Goal: Information Seeking & Learning: Learn about a topic

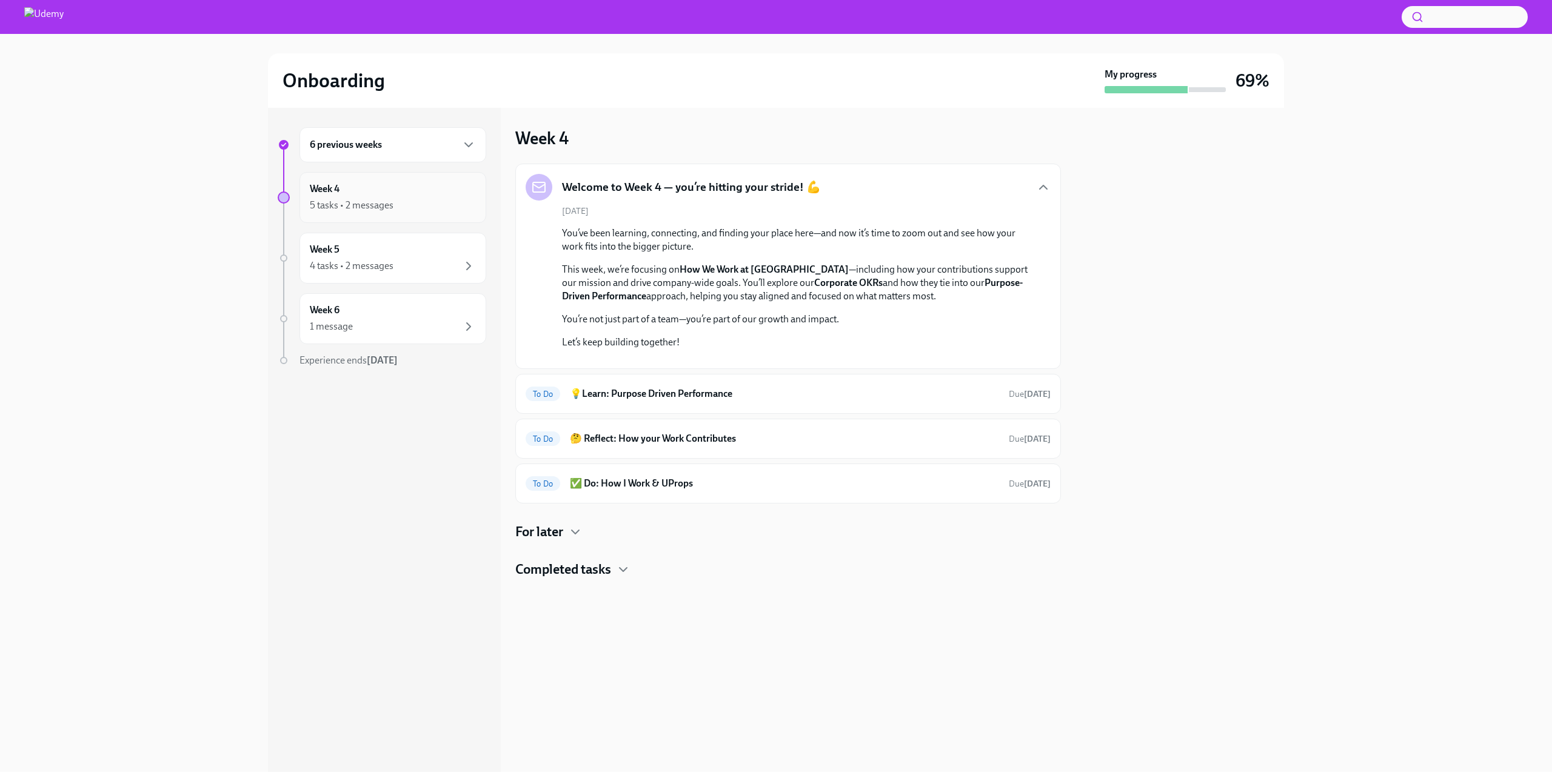
click at [397, 197] on div "Week 4 5 tasks • 2 messages" at bounding box center [393, 197] width 166 height 30
click at [599, 541] on div "For later" at bounding box center [787, 532] width 545 height 18
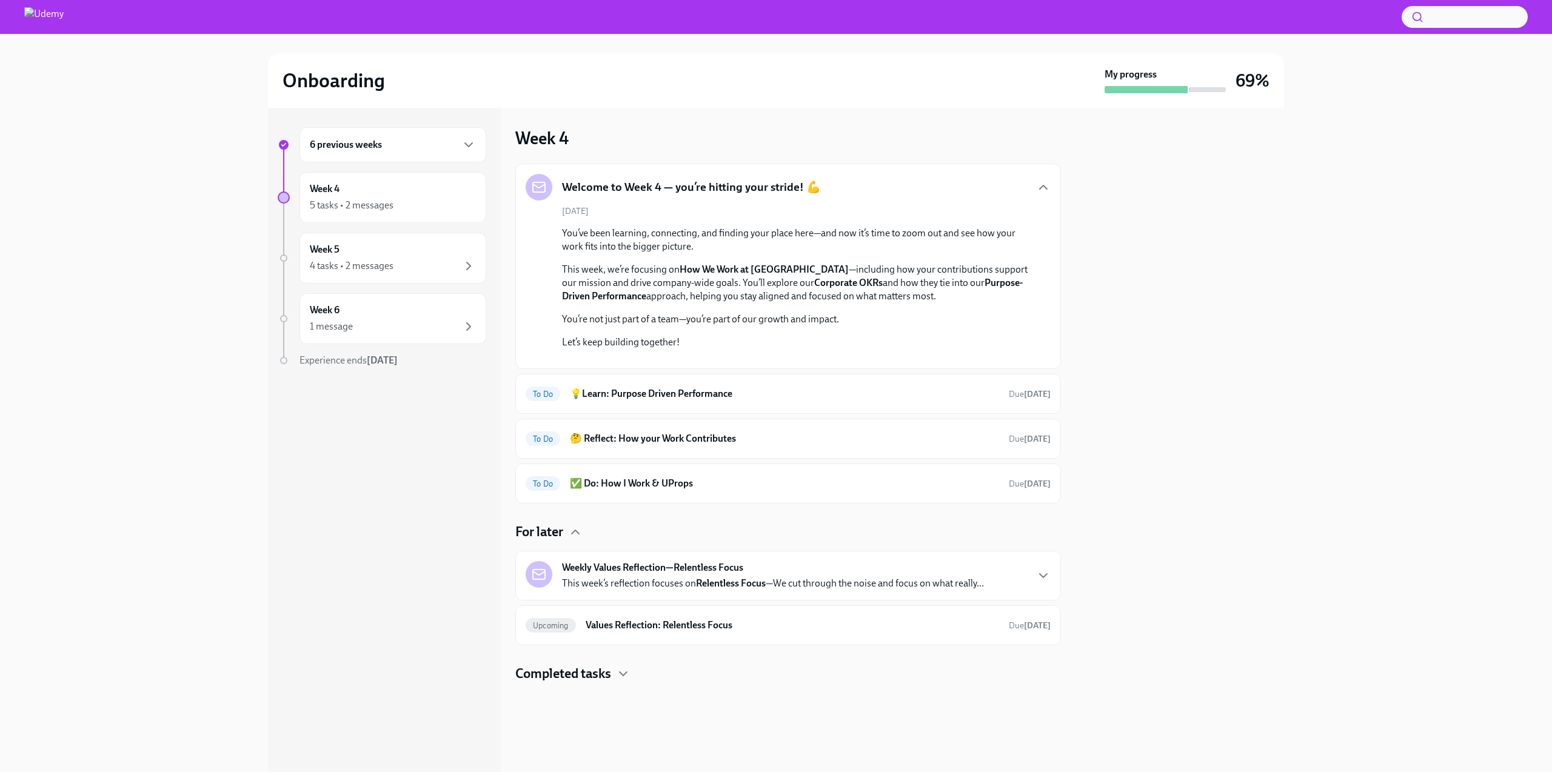
click at [554, 541] on h4 "For later" at bounding box center [539, 532] width 48 height 18
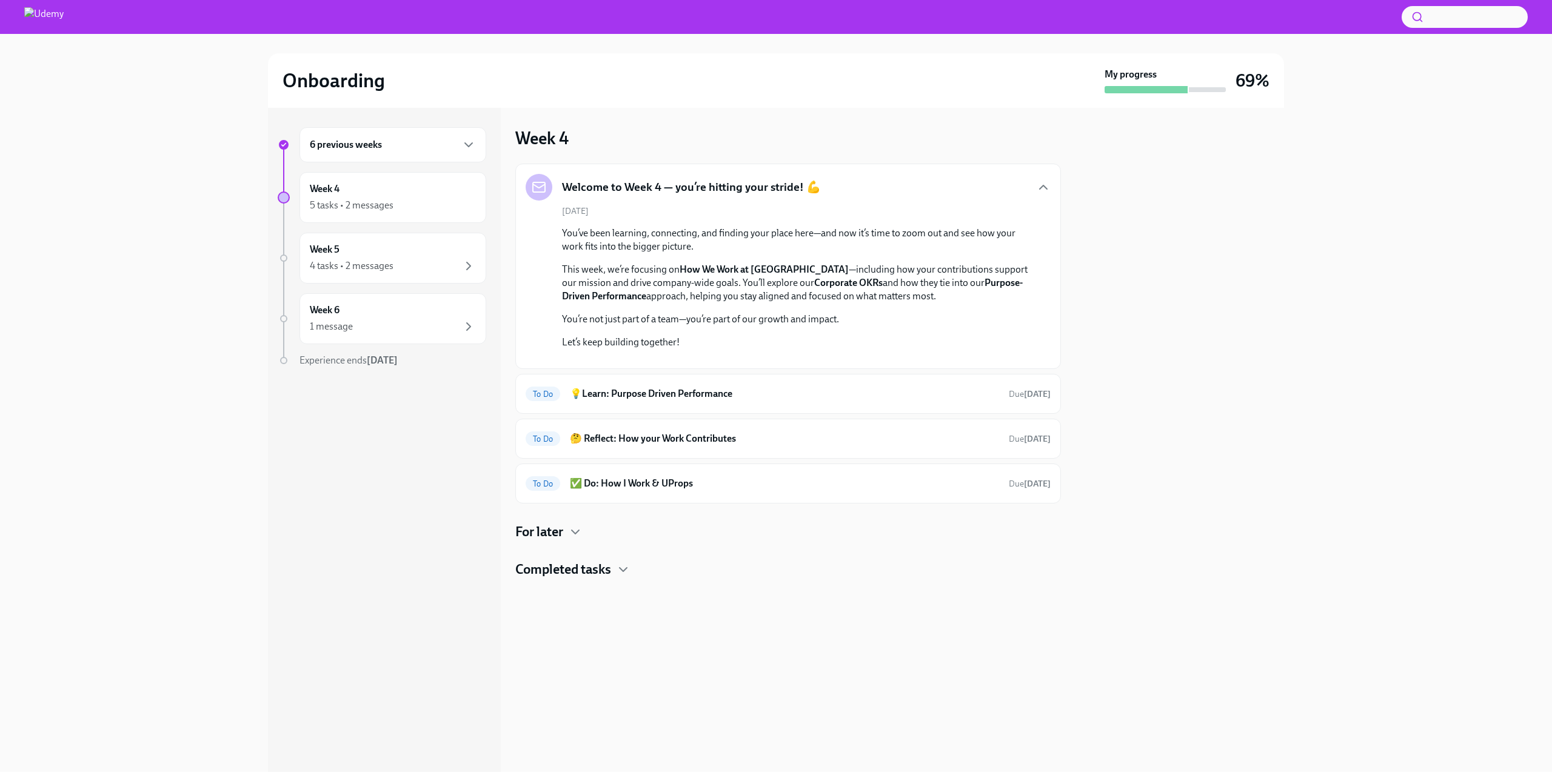
click at [600, 579] on h4 "Completed tasks" at bounding box center [562, 569] width 95 height 18
click at [607, 579] on h4 "Completed tasks" at bounding box center [562, 569] width 95 height 18
click at [891, 400] on h6 "💡Learn: Purpose Driven Performance" at bounding box center [784, 393] width 429 height 13
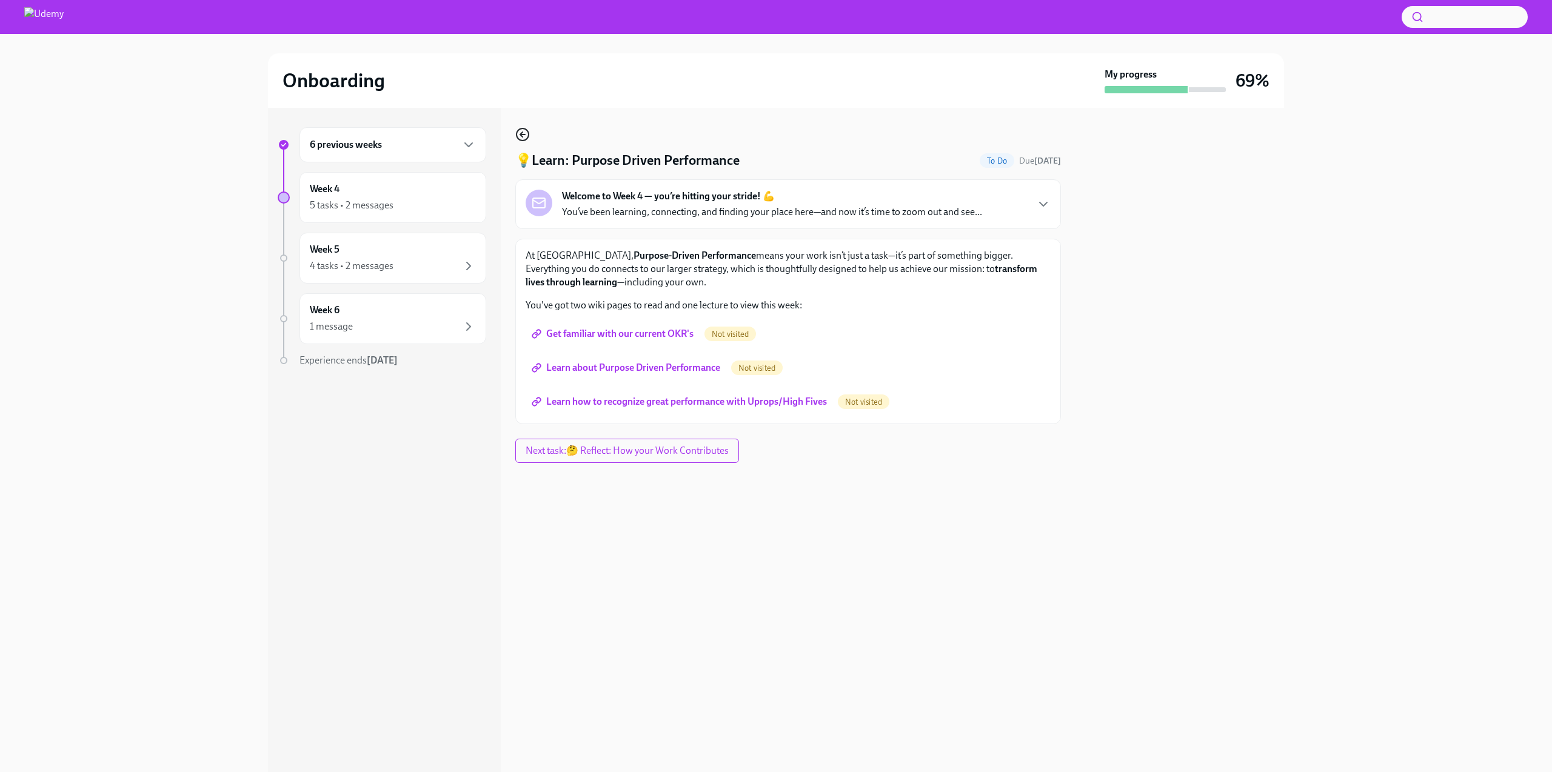
click at [519, 135] on icon "button" at bounding box center [522, 135] width 14 height 14
